Goal: Task Accomplishment & Management: Use online tool/utility

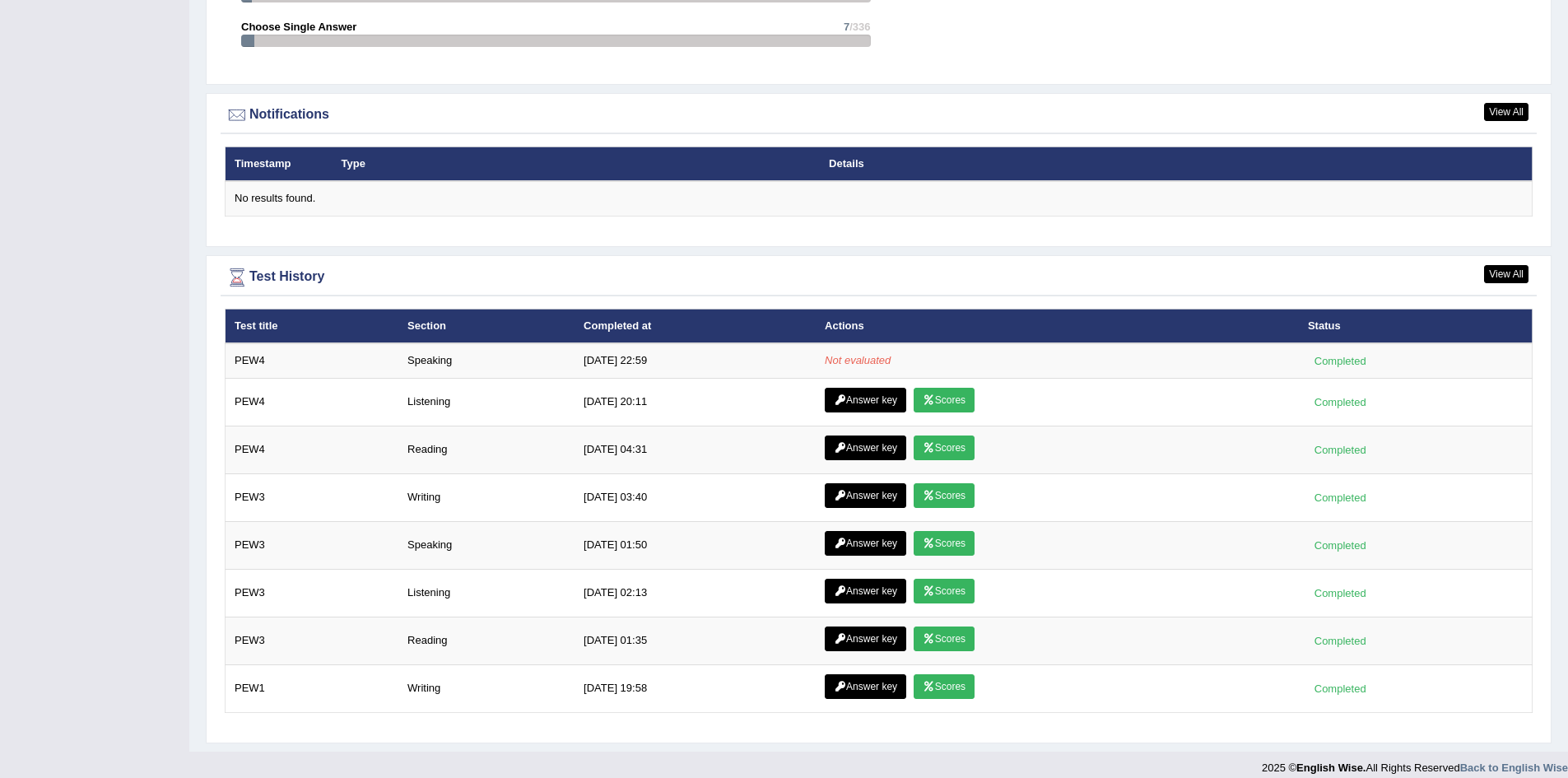
scroll to position [1937, 0]
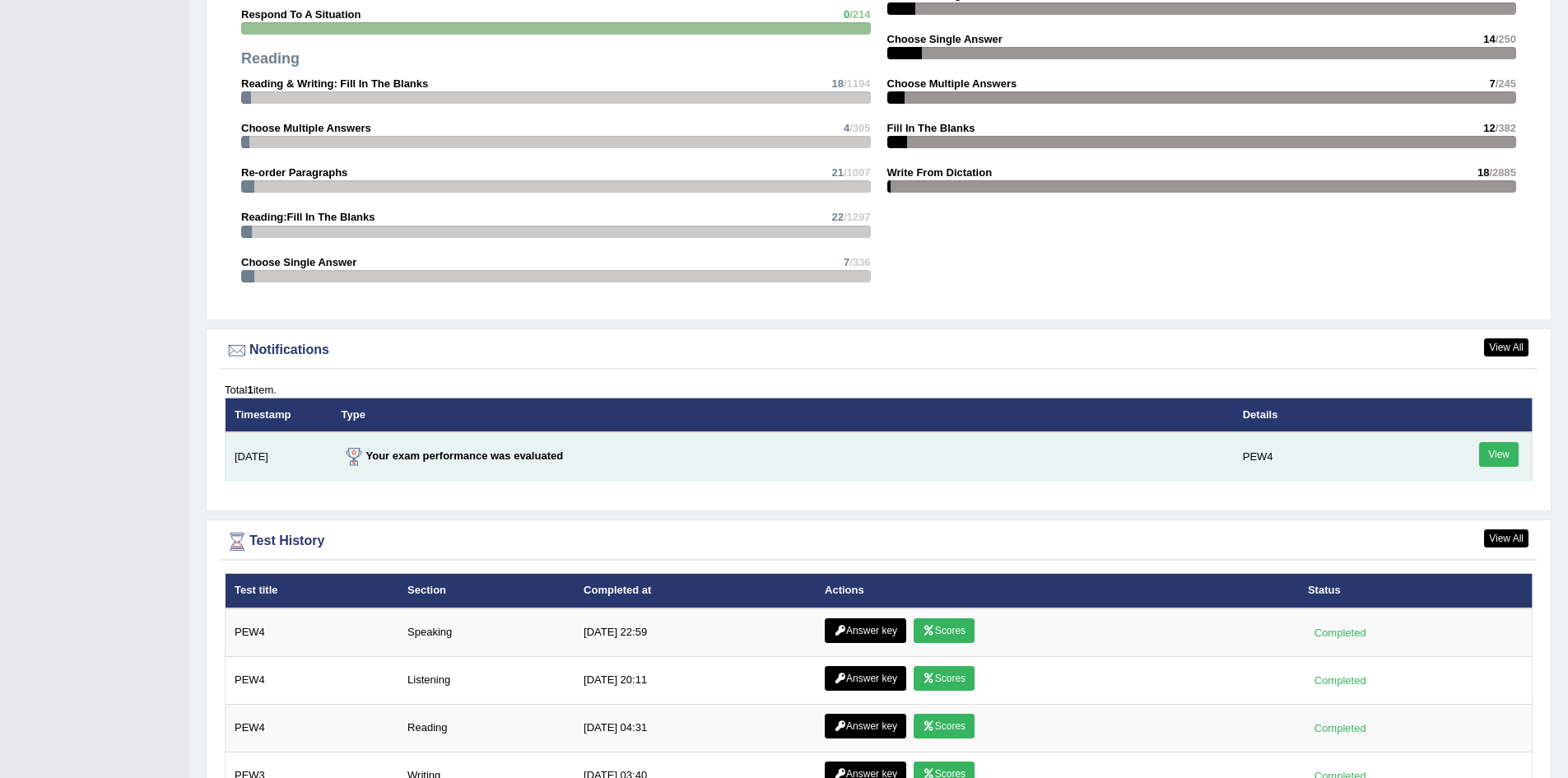
scroll to position [1975, 0]
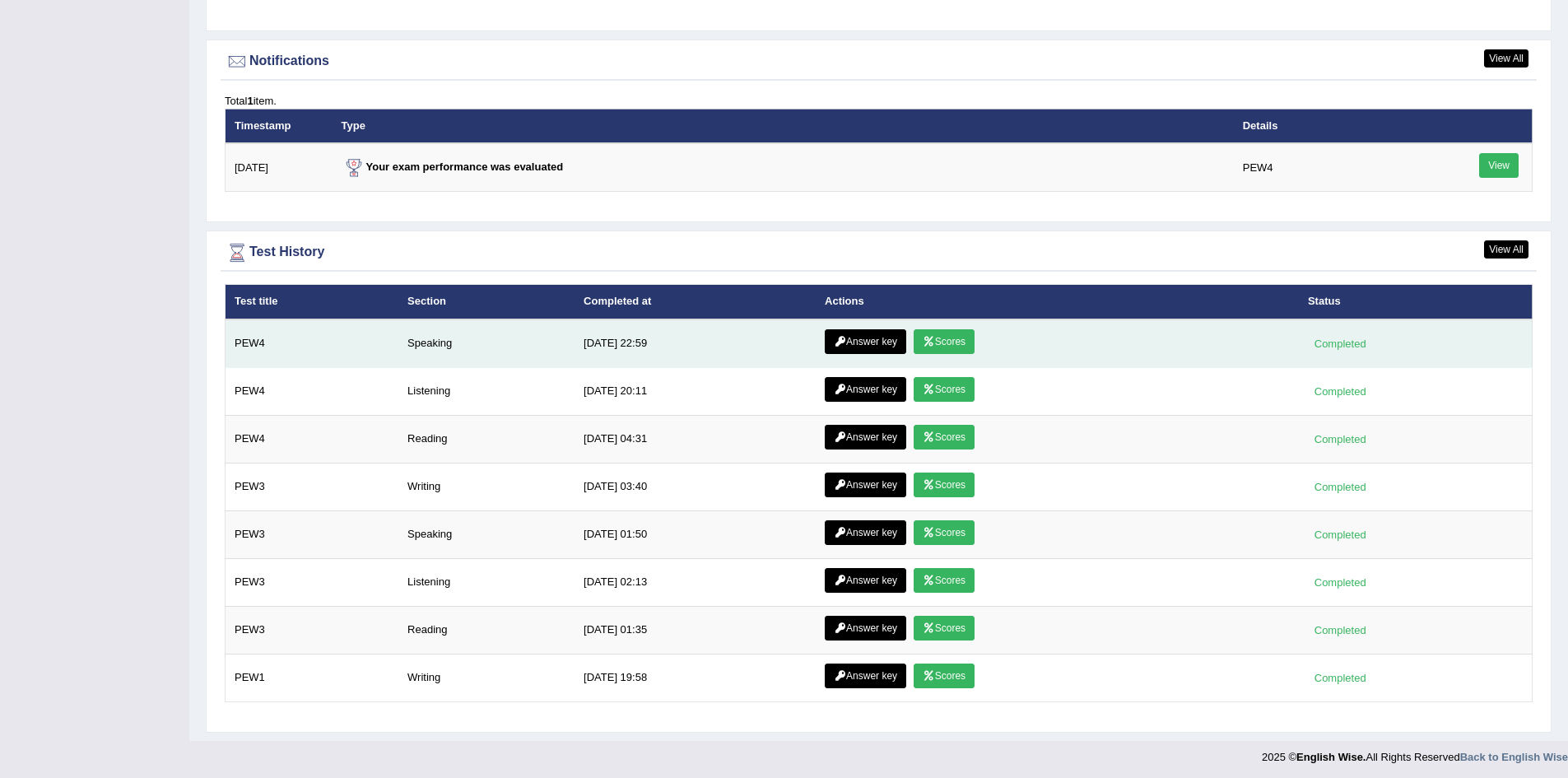
click at [881, 335] on link "Answer key" at bounding box center [866, 342] width 82 height 25
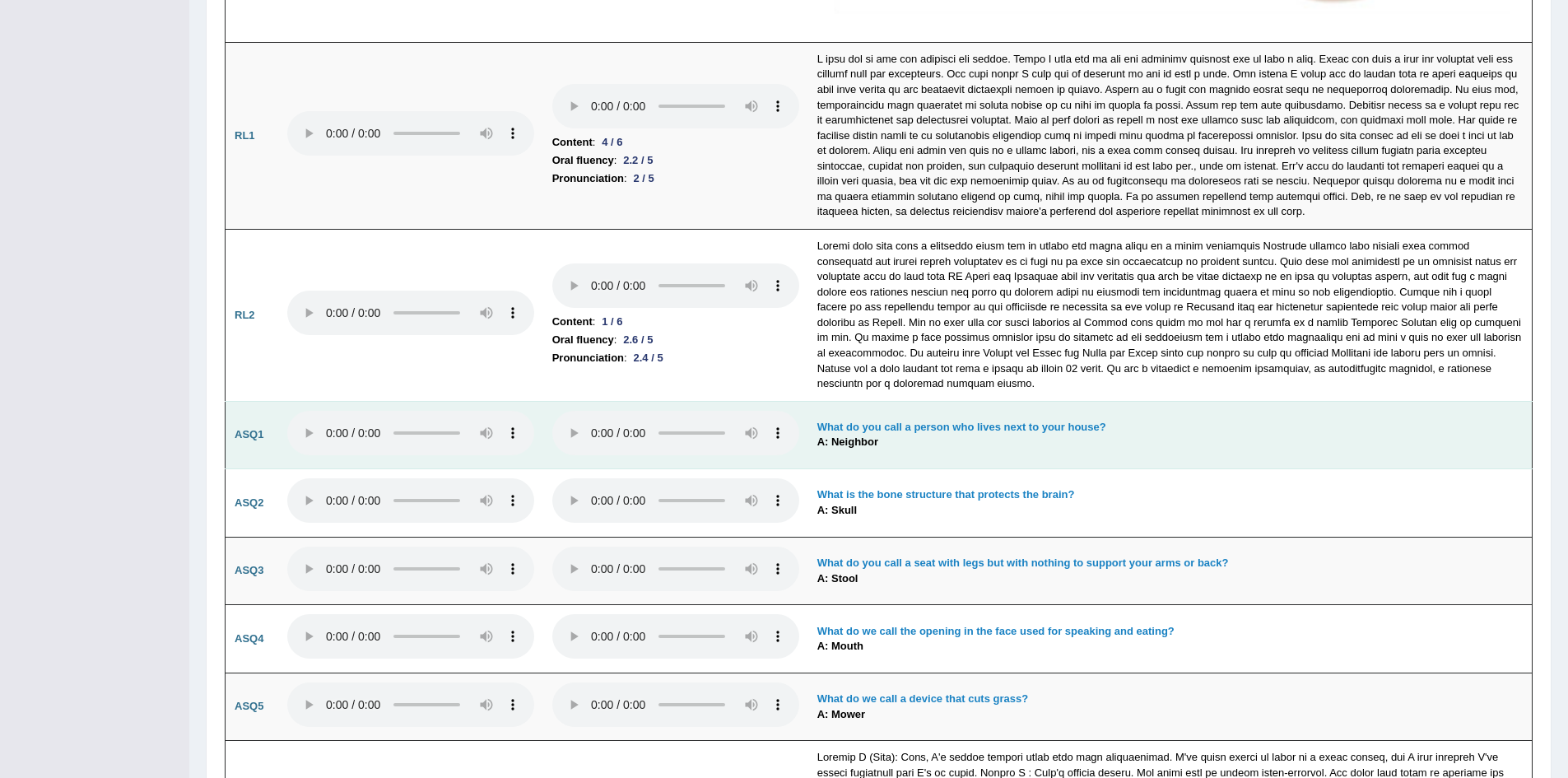
scroll to position [4527, 0]
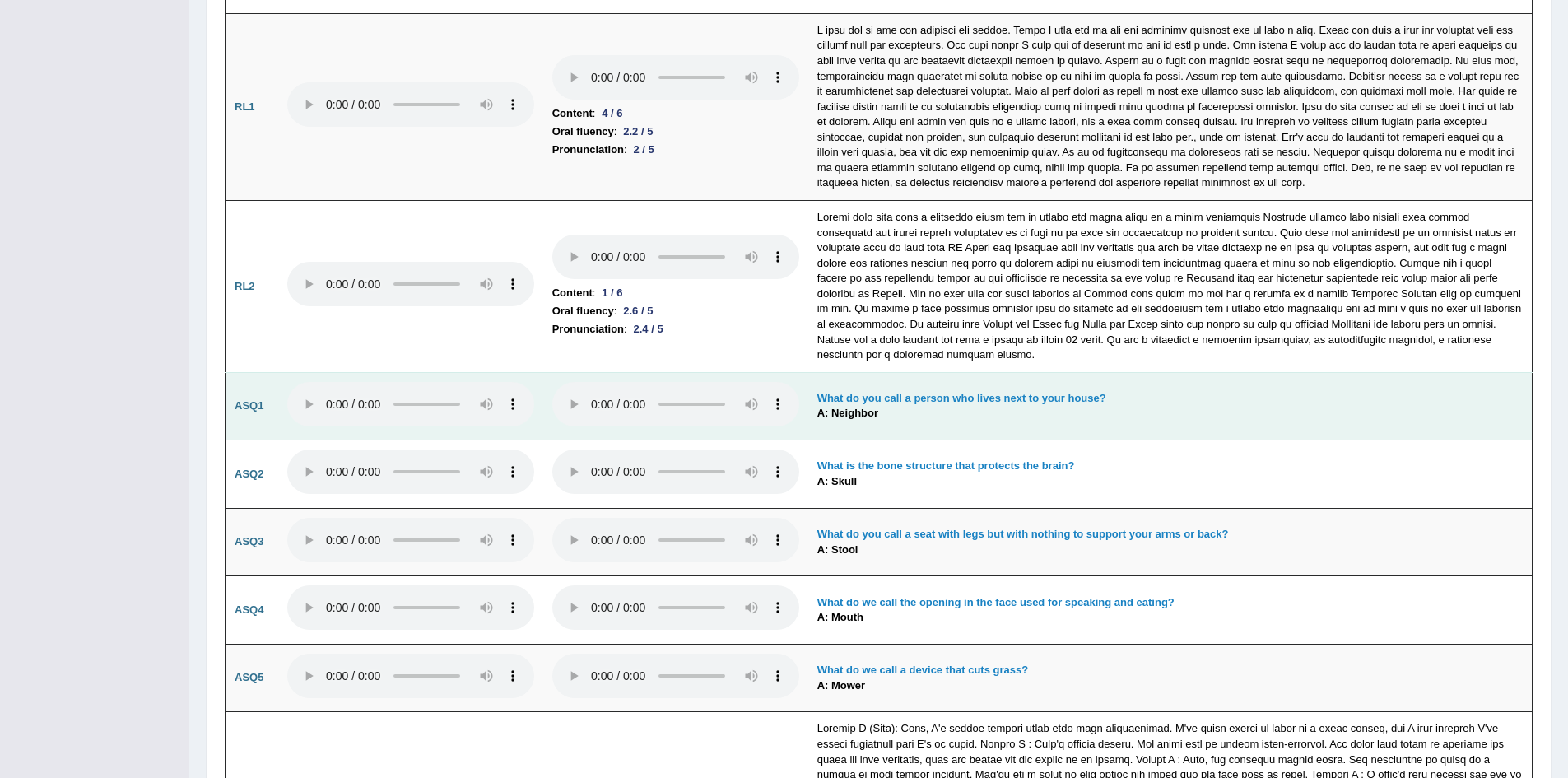
click at [263, 416] on td "ASQ1" at bounding box center [252, 406] width 53 height 68
click at [973, 424] on td "What do you call a person who lives next to your house? A: Neighbor" at bounding box center [1170, 406] width 724 height 68
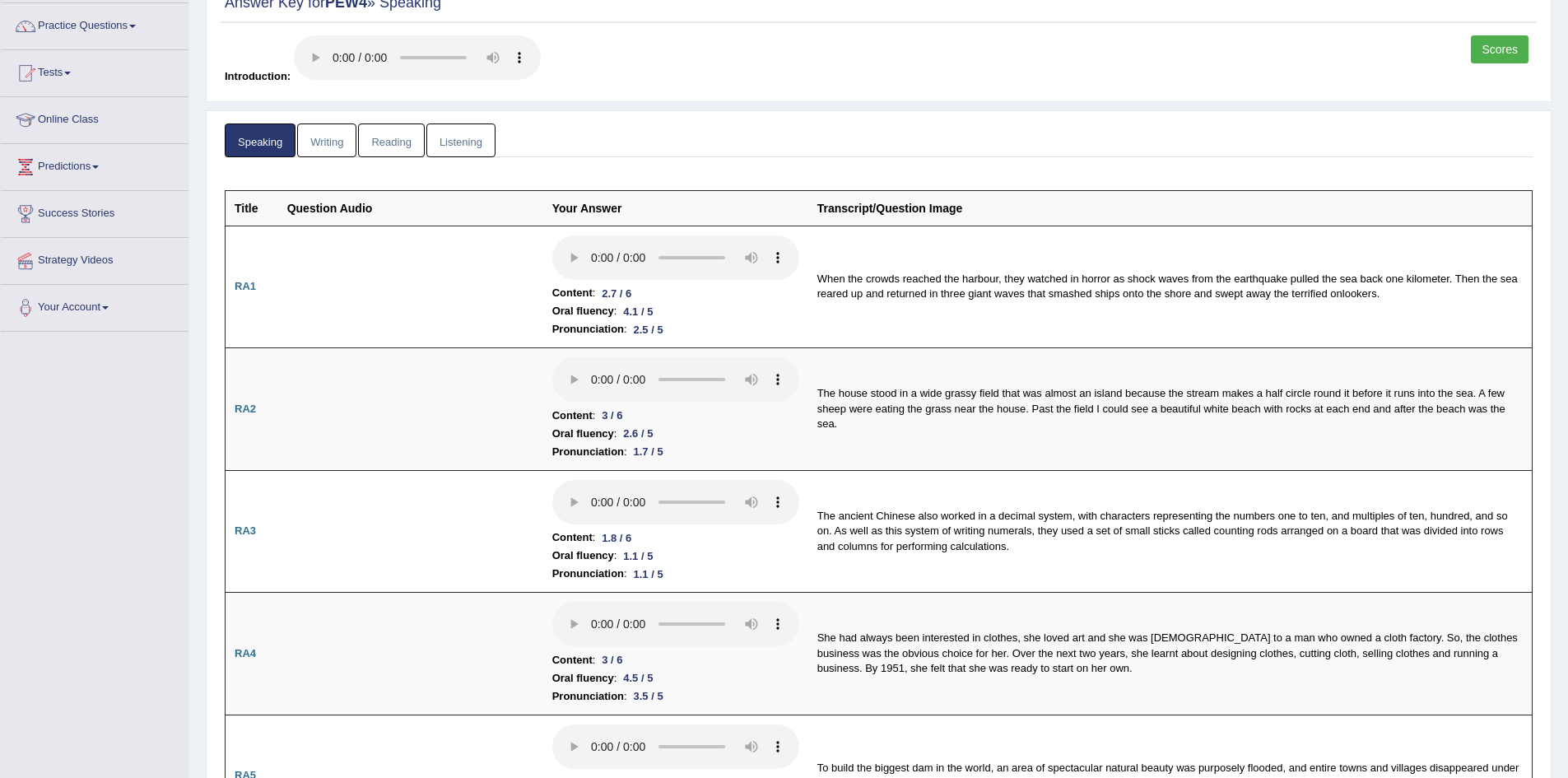
scroll to position [0, 0]
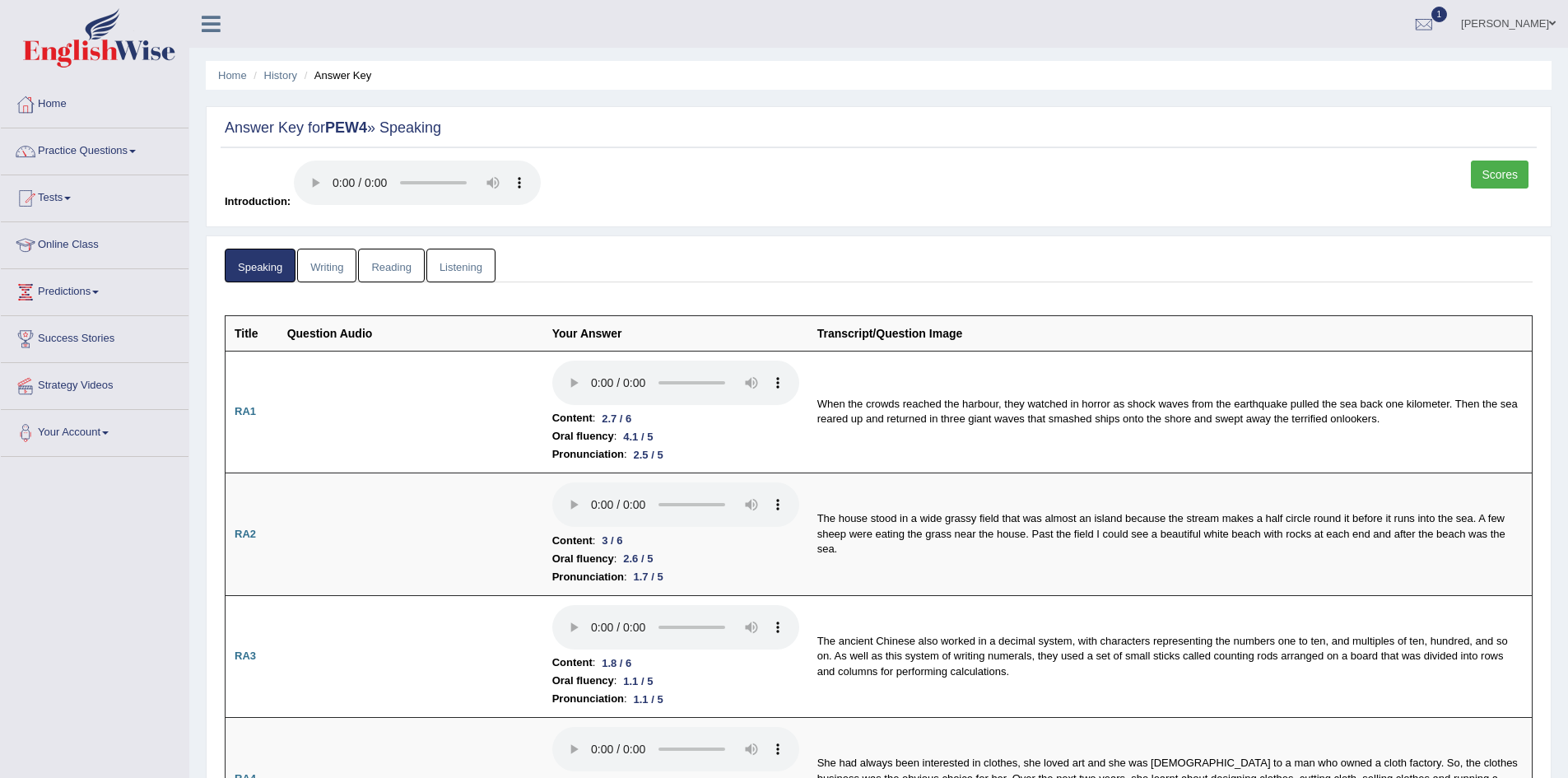
click at [1501, 176] on link "Scores" at bounding box center [1500, 175] width 58 height 28
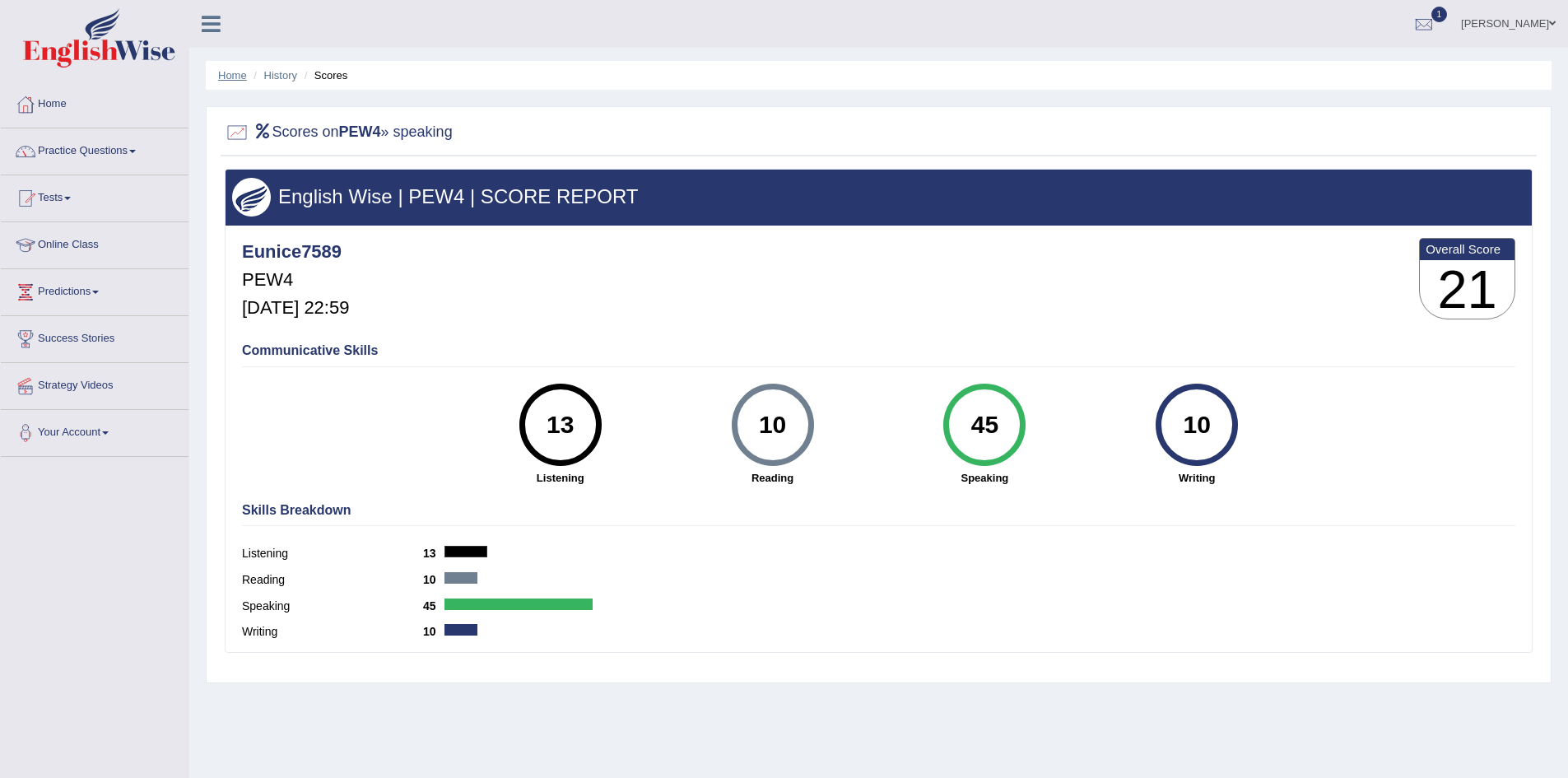
click at [234, 77] on link "Home" at bounding box center [232, 75] width 29 height 12
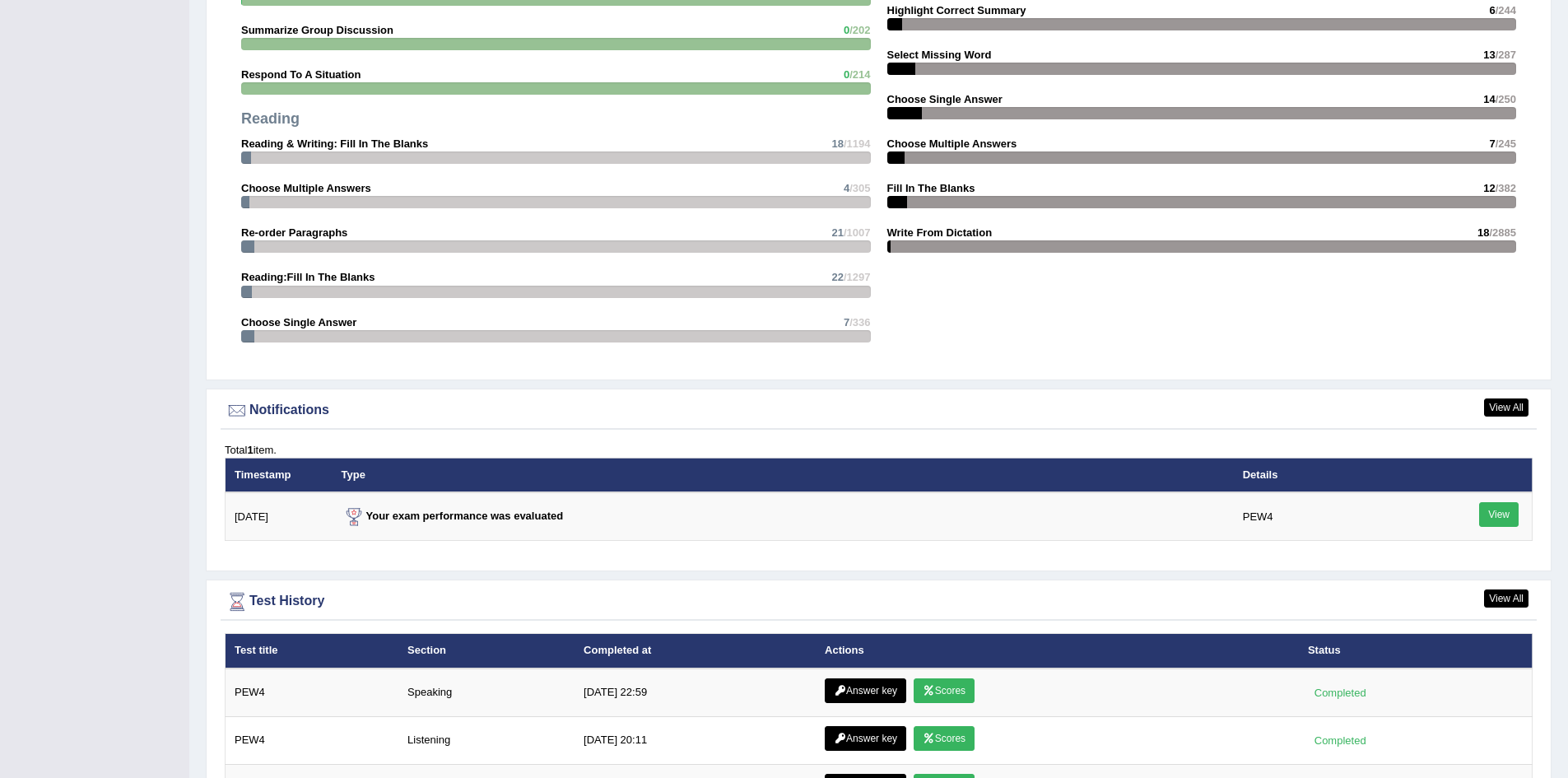
scroll to position [1894, 0]
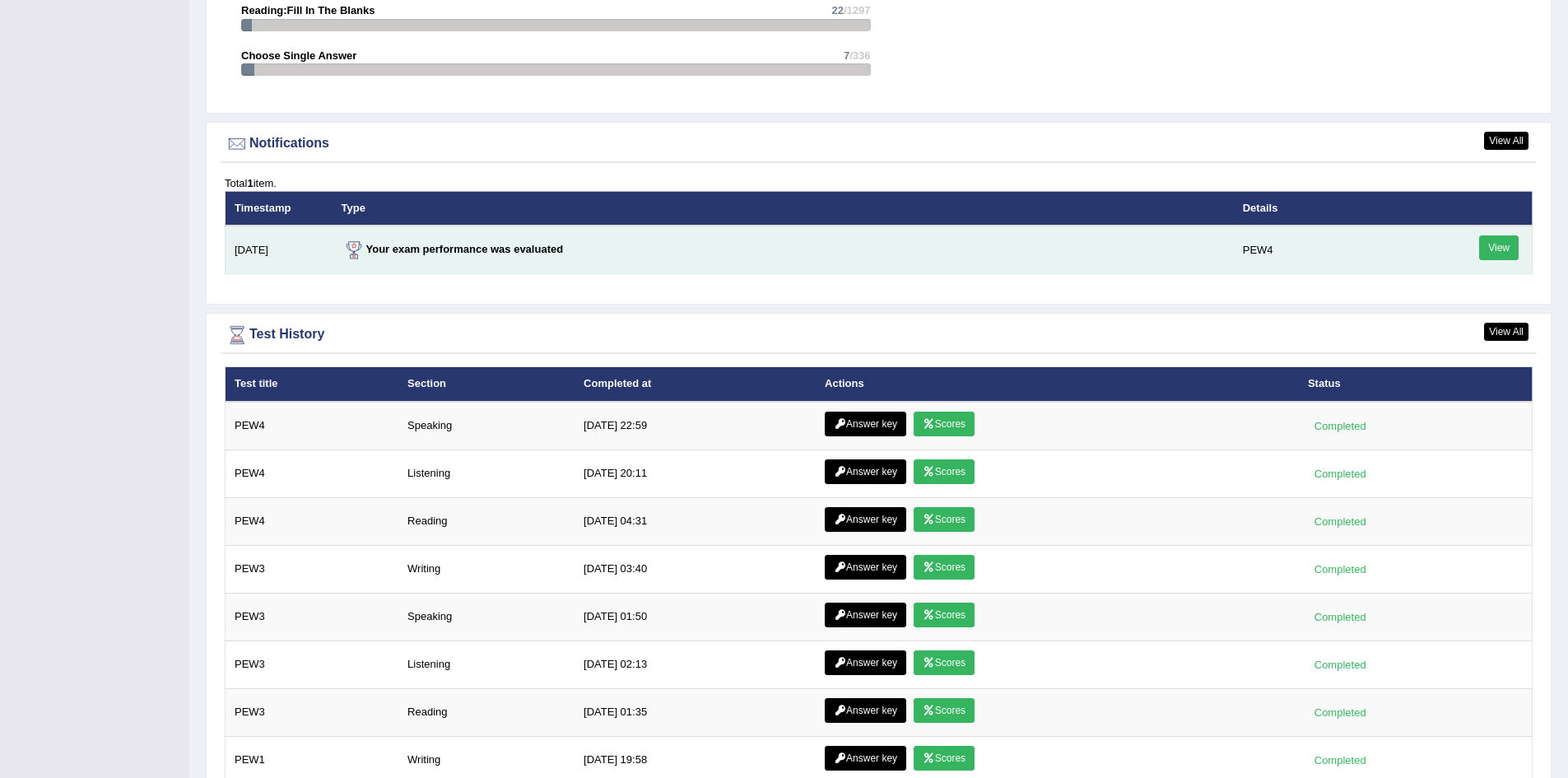
click at [1496, 251] on link "View" at bounding box center [1499, 248] width 40 height 25
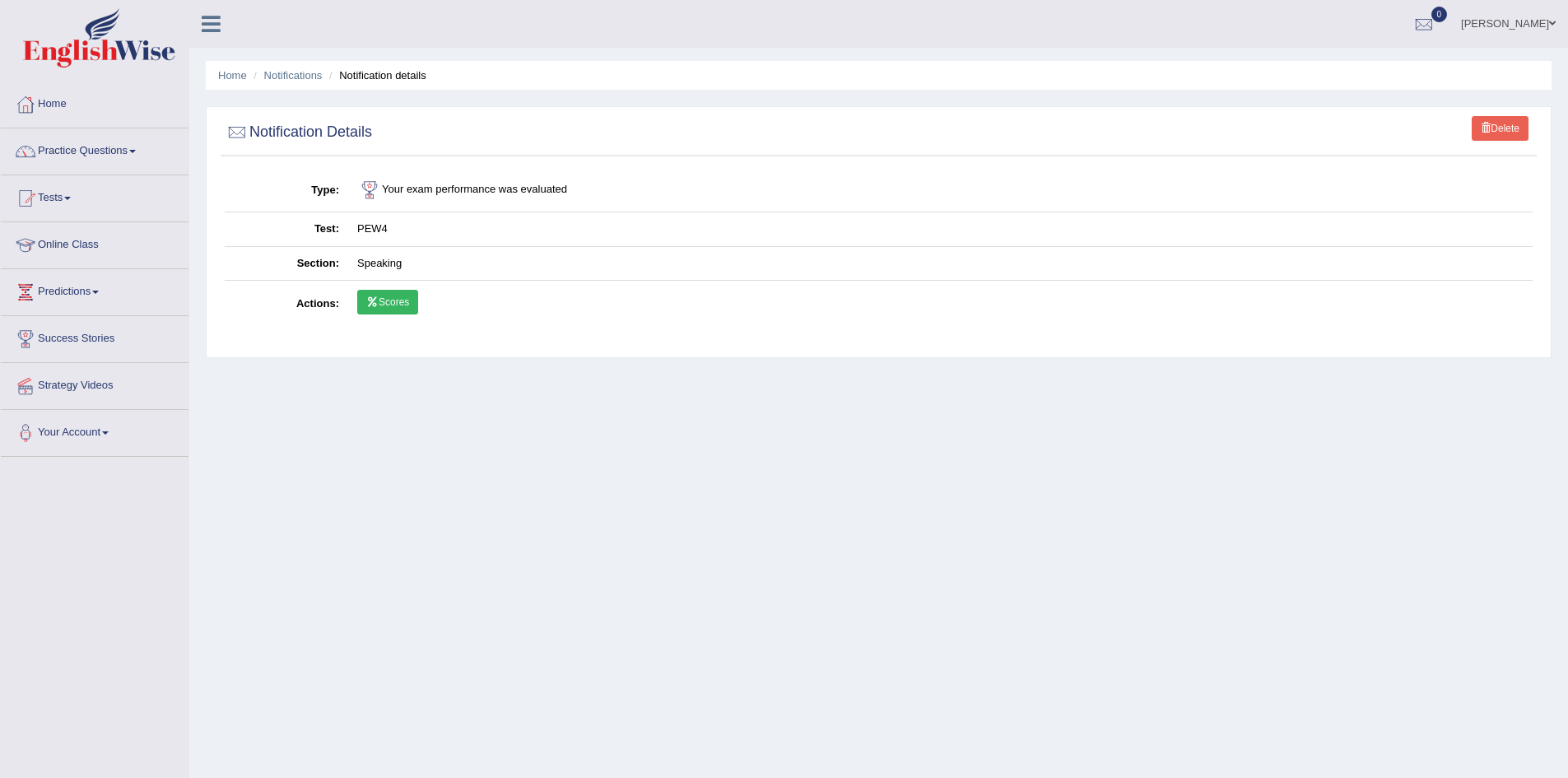
click at [381, 297] on link "Scores" at bounding box center [388, 302] width 61 height 25
drag, startPoint x: 60, startPoint y: 105, endPoint x: 87, endPoint y: 103, distance: 27.1
click at [60, 105] on link "Home" at bounding box center [95, 102] width 188 height 41
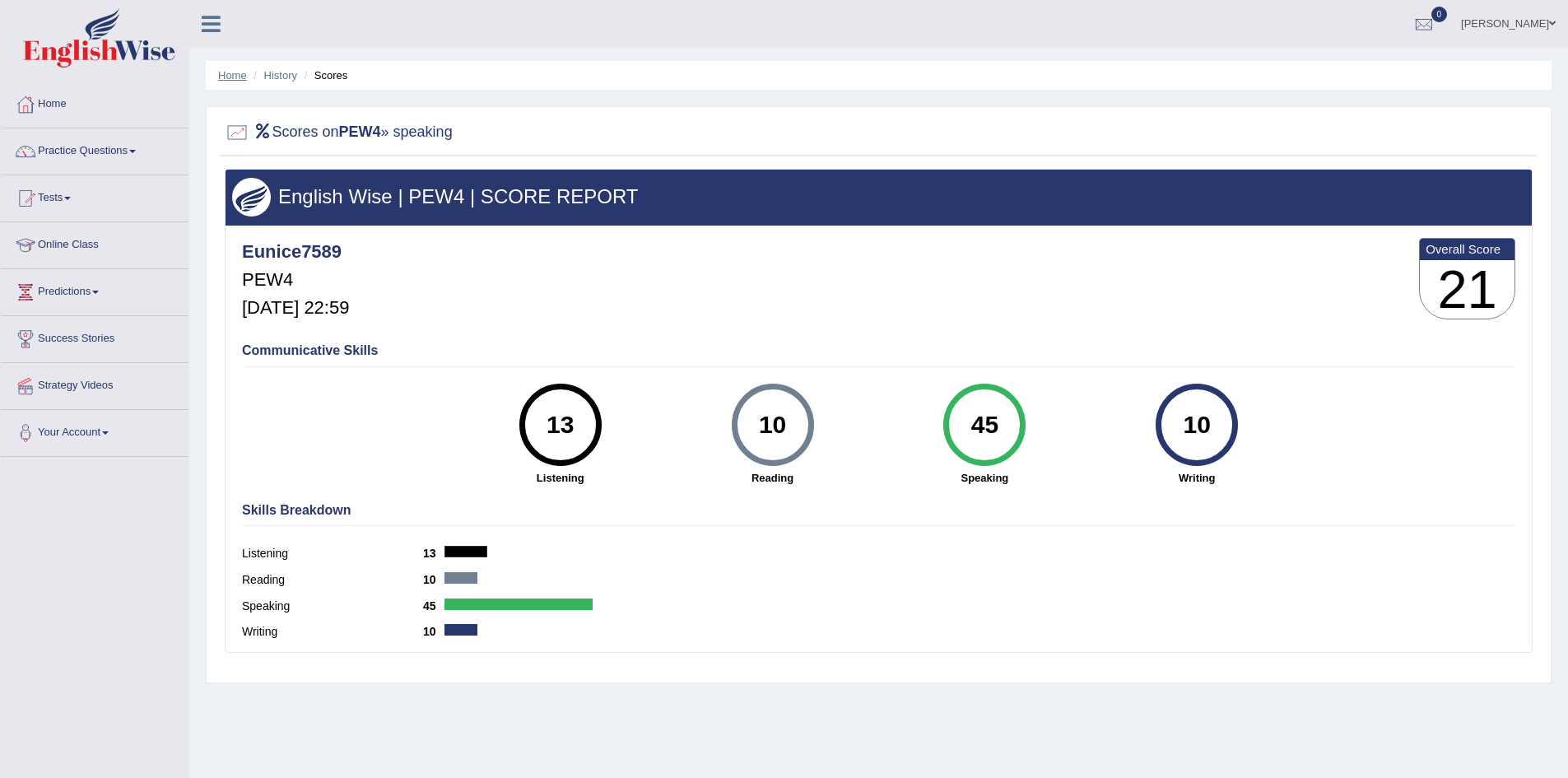
click at [235, 73] on link "Home" at bounding box center [232, 75] width 29 height 12
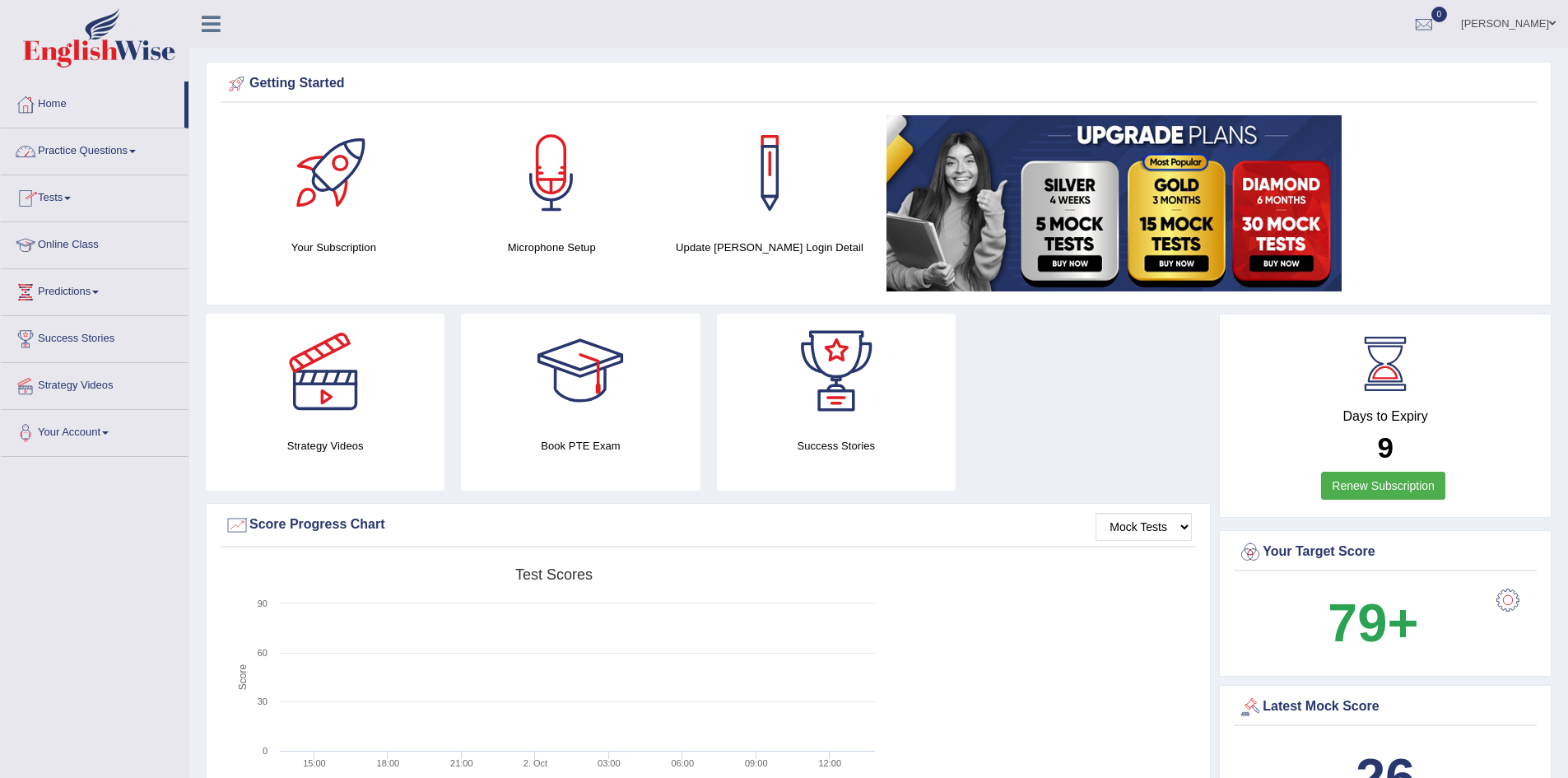
click at [46, 196] on link "Tests" at bounding box center [95, 196] width 188 height 41
click at [83, 237] on link "Take Practice Sectional Test" at bounding box center [107, 237] width 154 height 30
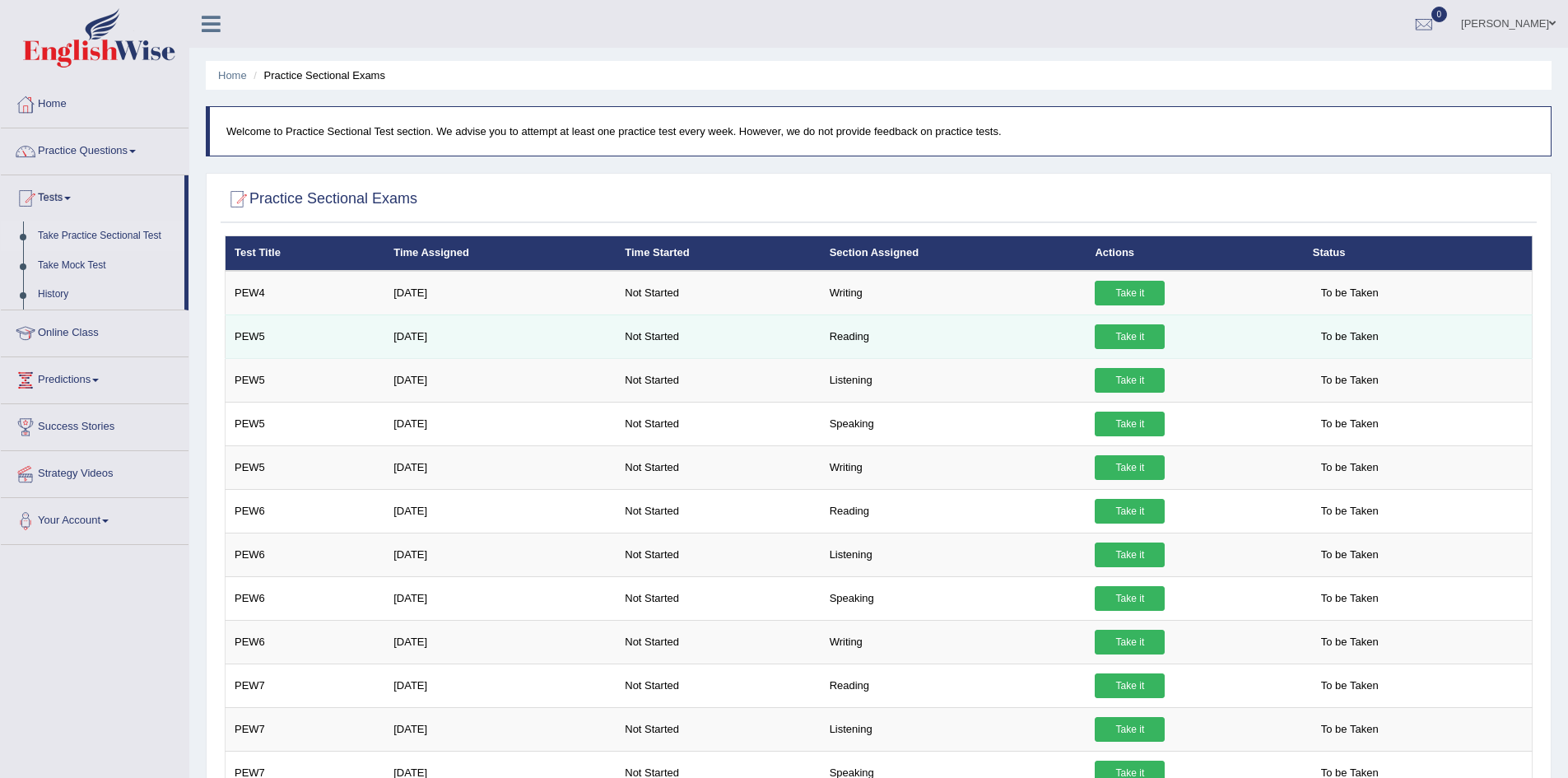
click at [1130, 336] on link "Take it" at bounding box center [1130, 337] width 70 height 25
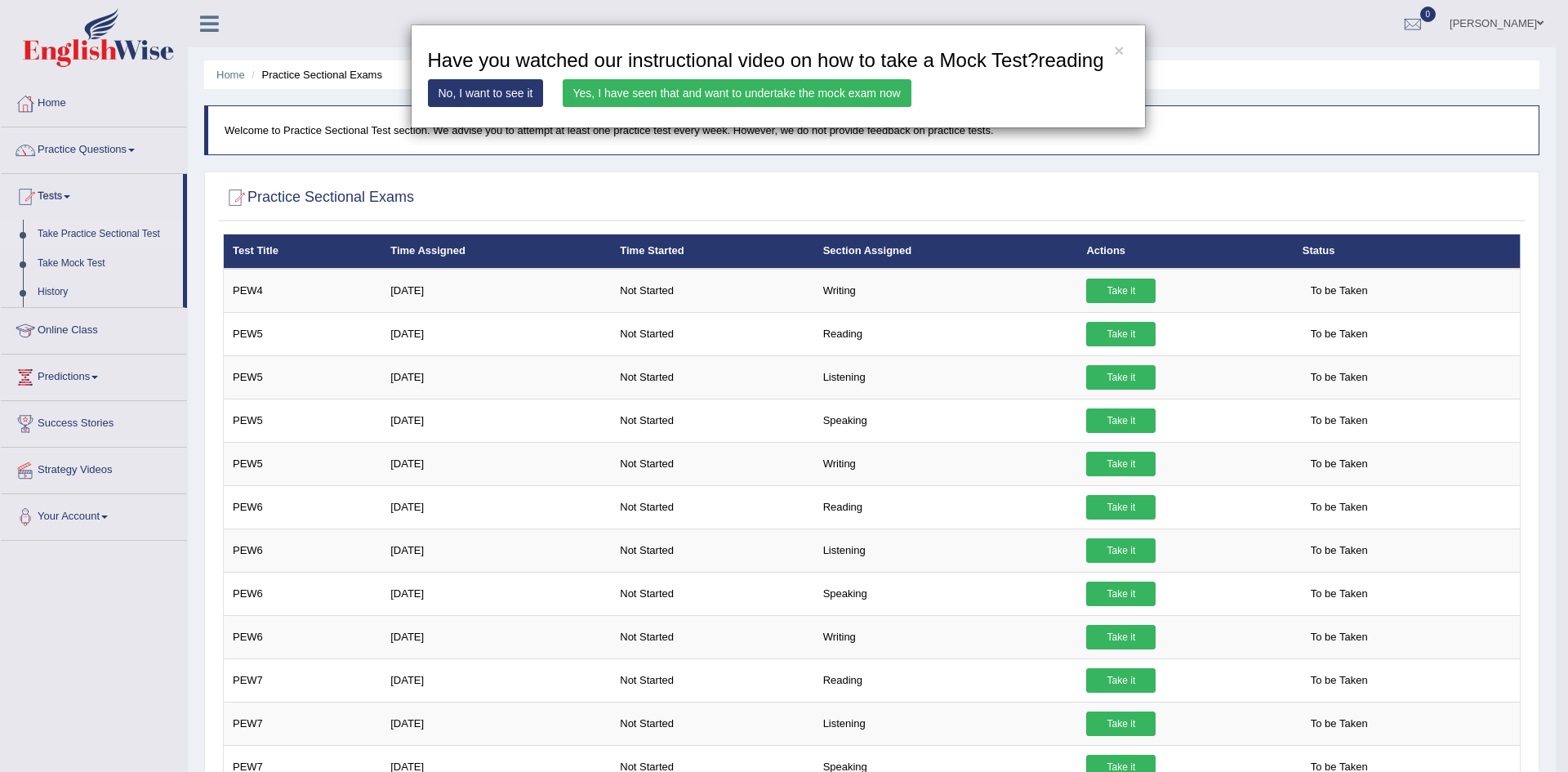
click at [106, 143] on div "× Have you watched our instructional video on how to take a Mock Test?reading N…" at bounding box center [784, 386] width 1568 height 772
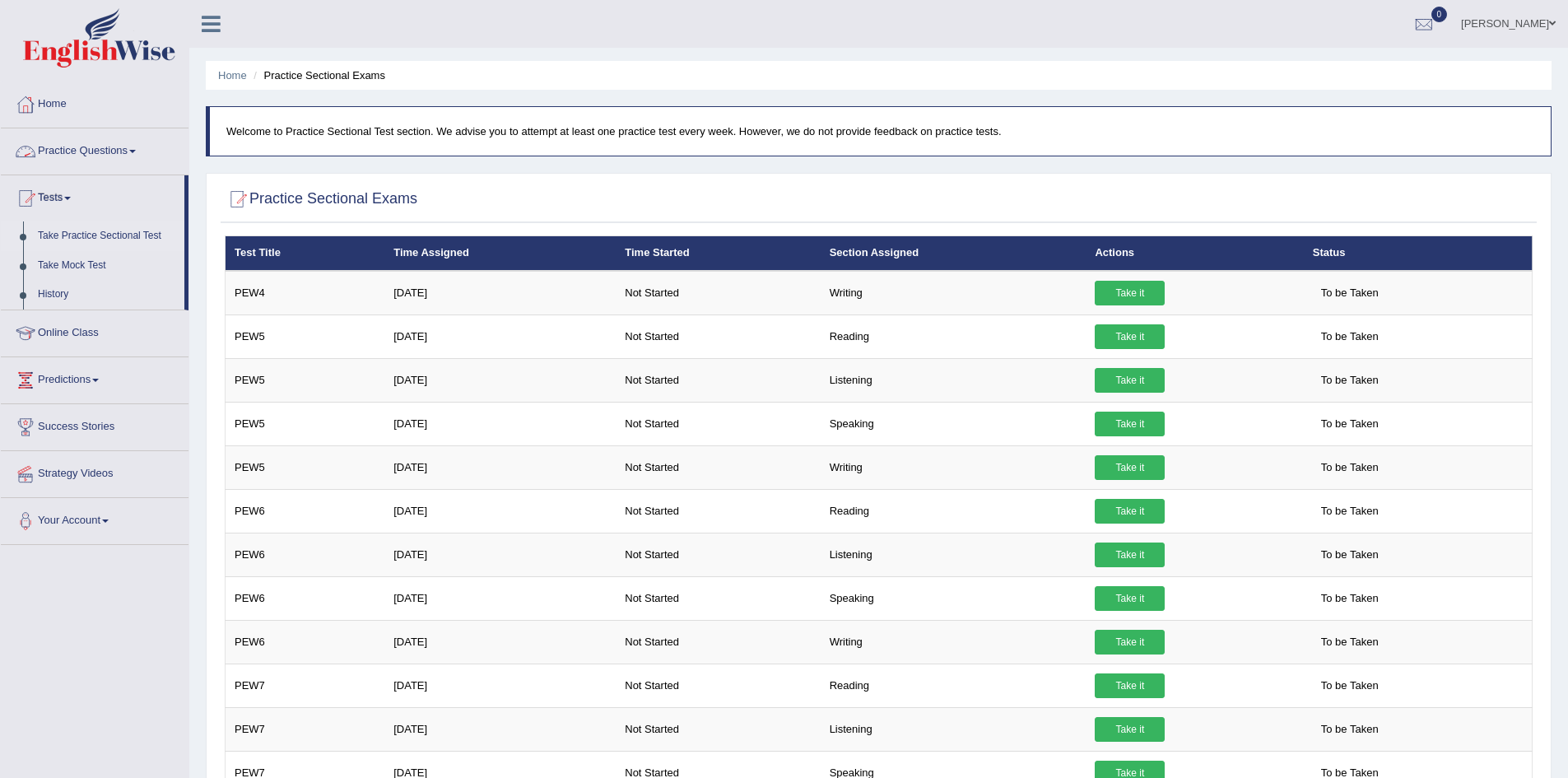
click at [110, 147] on link "Practice Questions" at bounding box center [95, 149] width 188 height 41
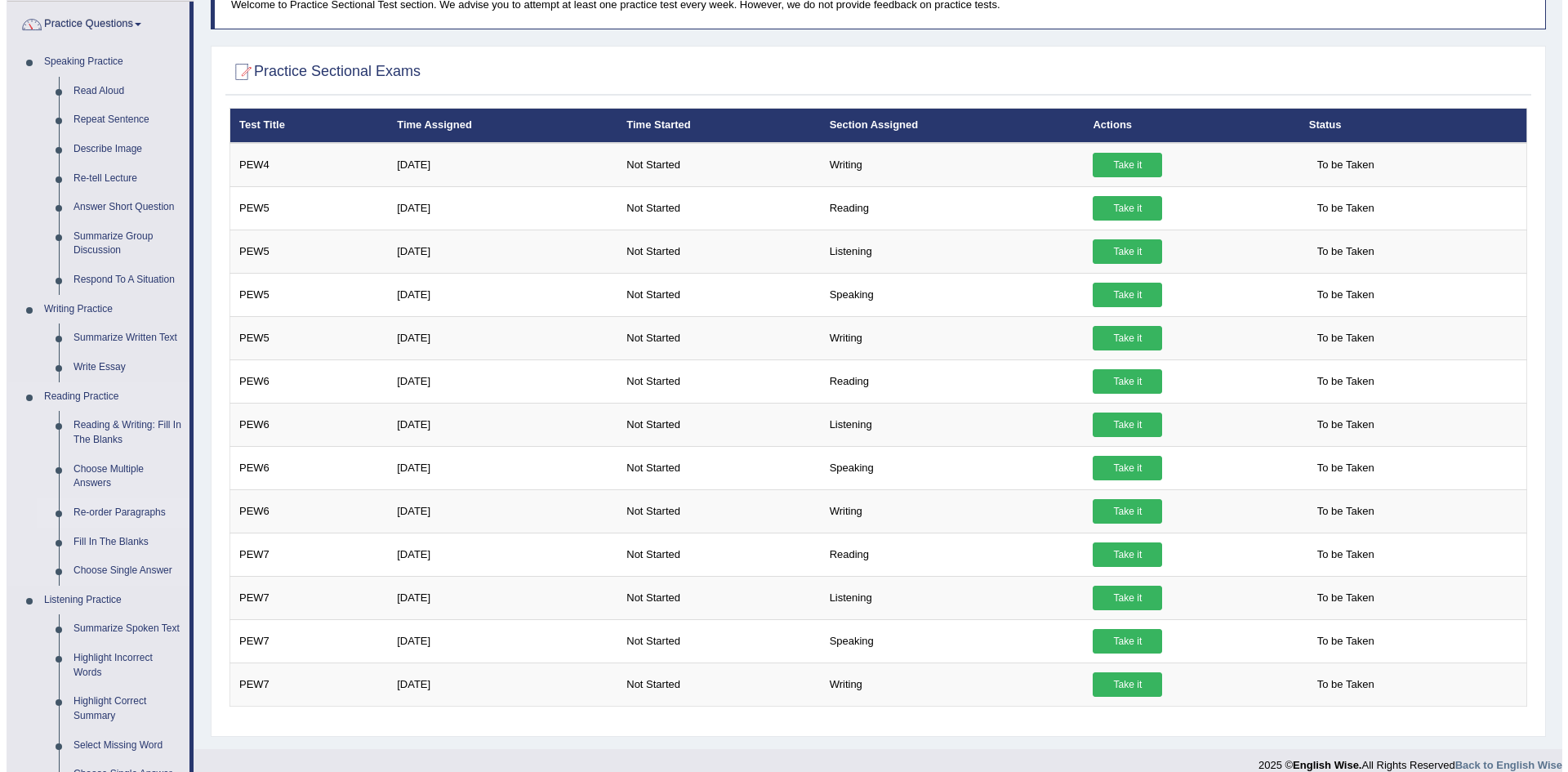
scroll to position [164, 0]
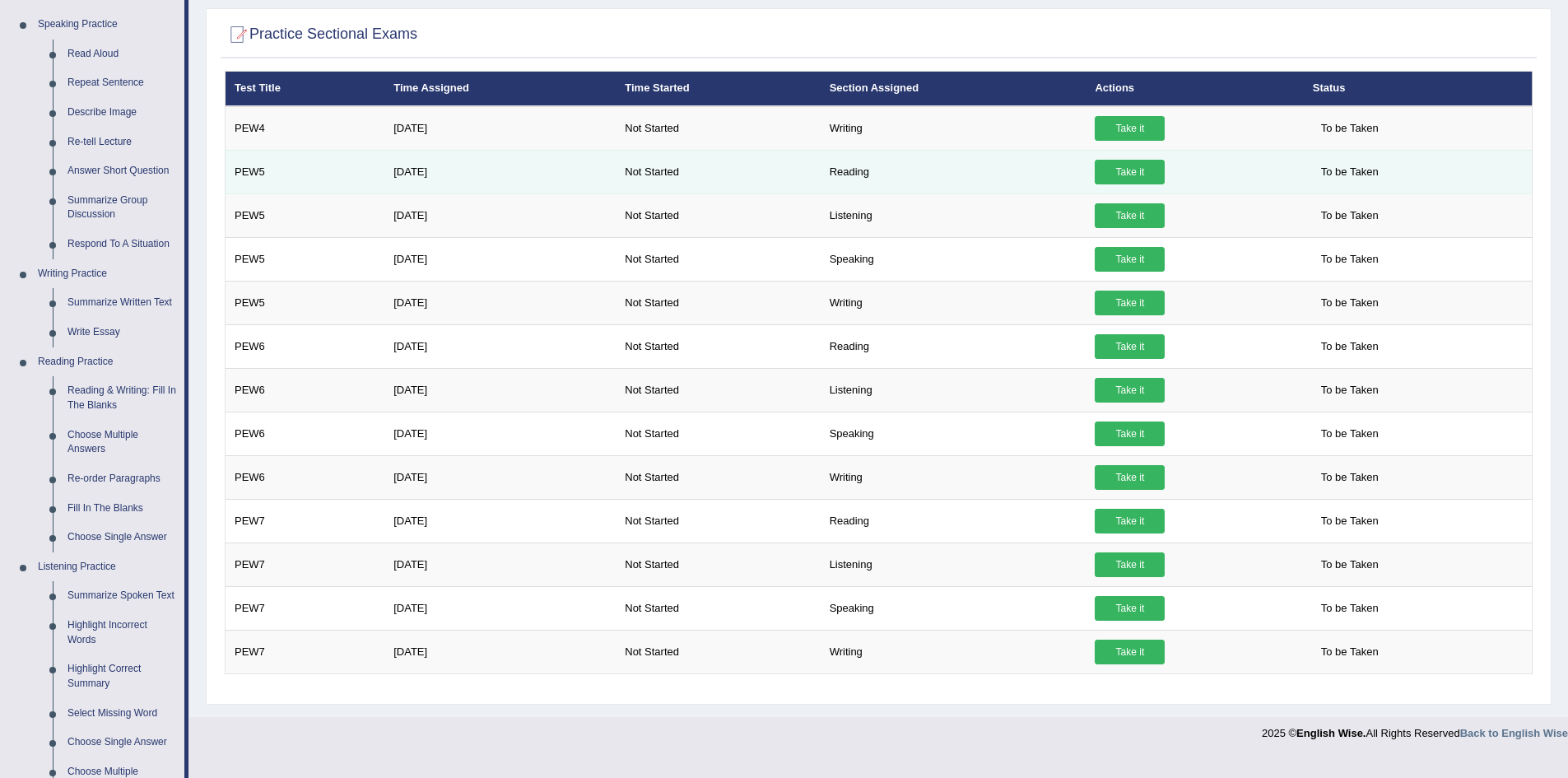
click at [1155, 180] on link "Take it" at bounding box center [1130, 172] width 70 height 25
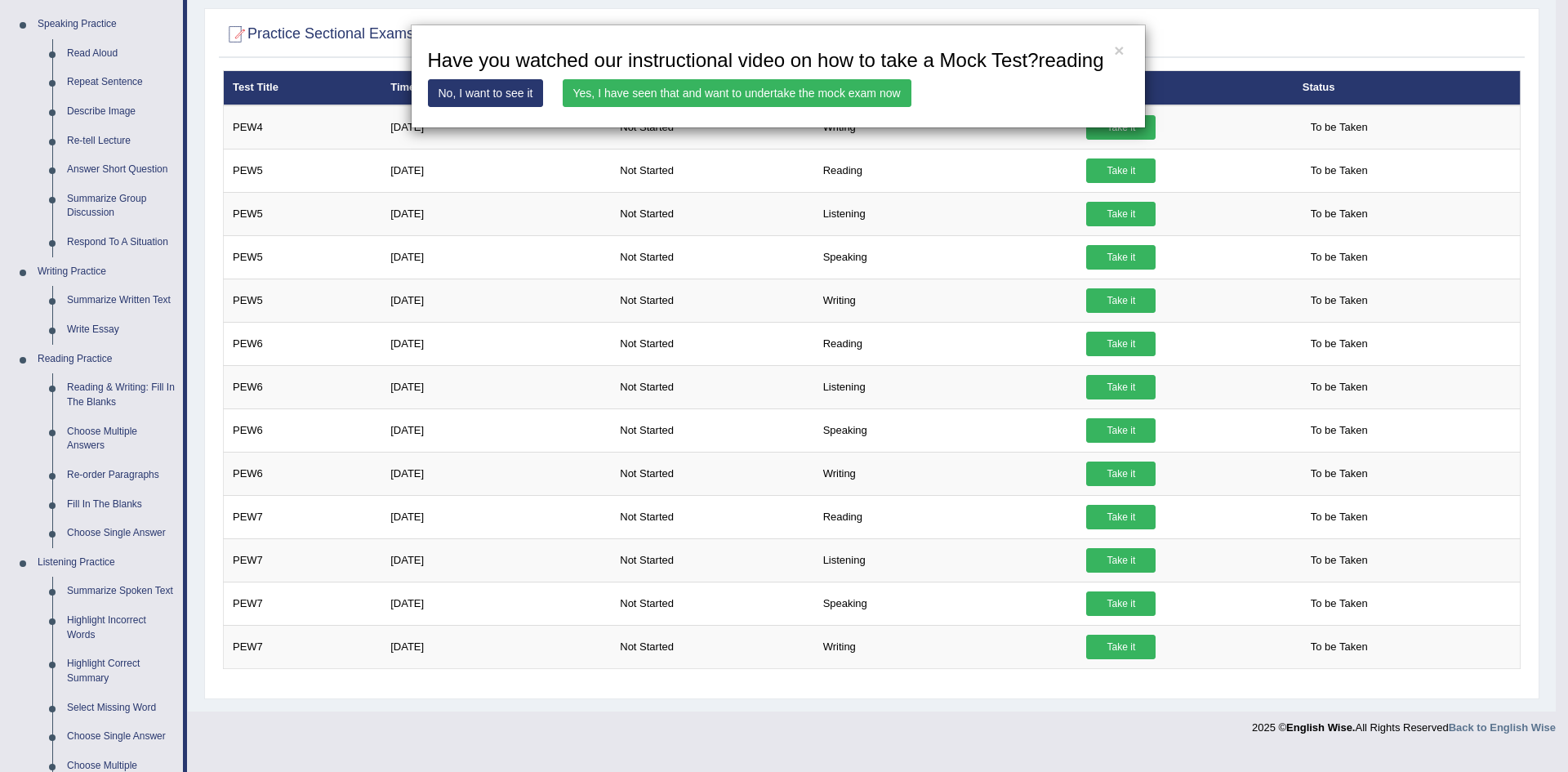
click at [867, 98] on link "Yes, I have seen that and want to undertake the mock exam now" at bounding box center [737, 93] width 349 height 28
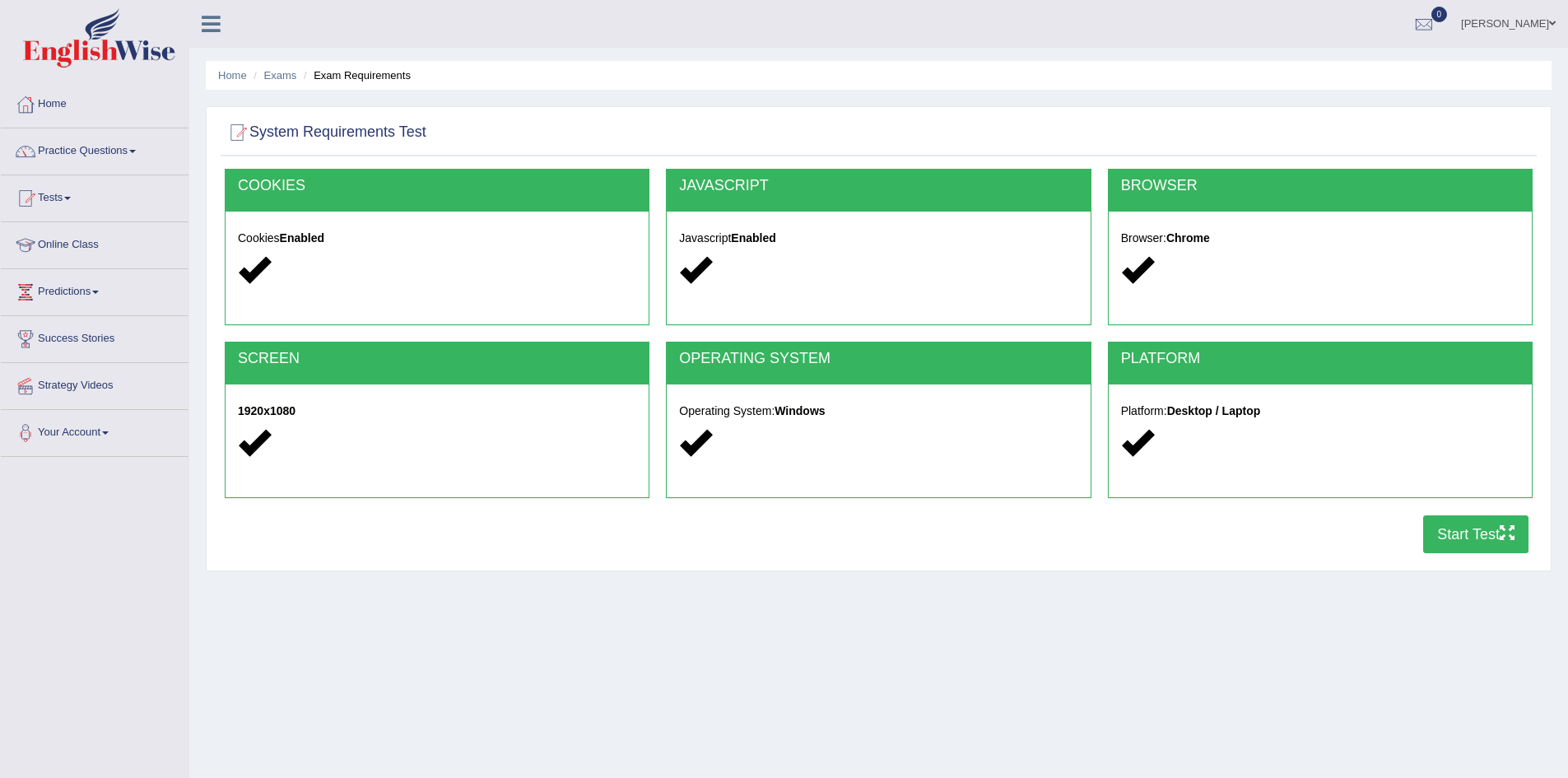
click at [1449, 524] on button "Start Test" at bounding box center [1475, 534] width 105 height 38
